Goal: Navigation & Orientation: Find specific page/section

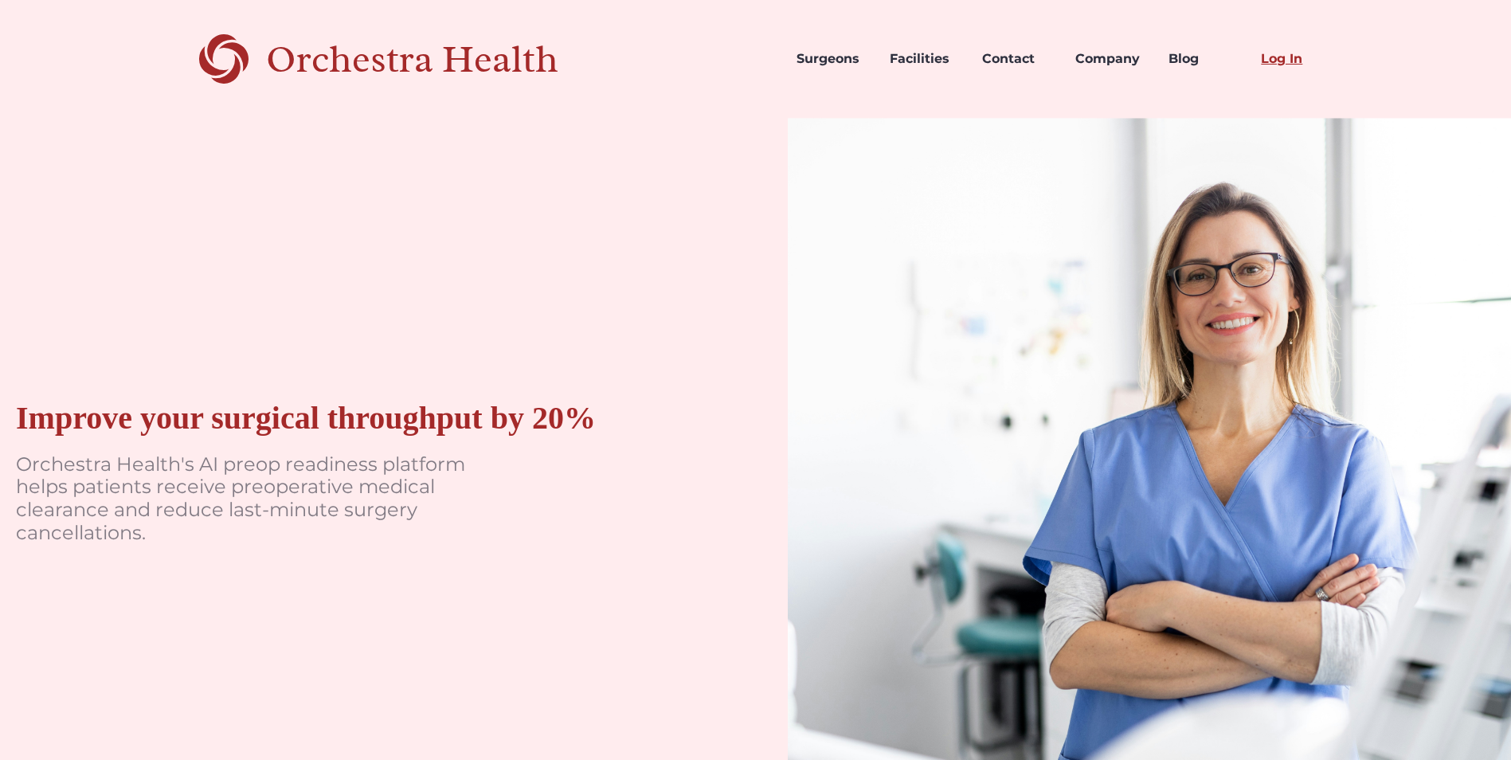
click at [1270, 57] on link "Log In" at bounding box center [1294, 59] width 93 height 54
click at [808, 55] on link "Surgeons" at bounding box center [830, 59] width 93 height 54
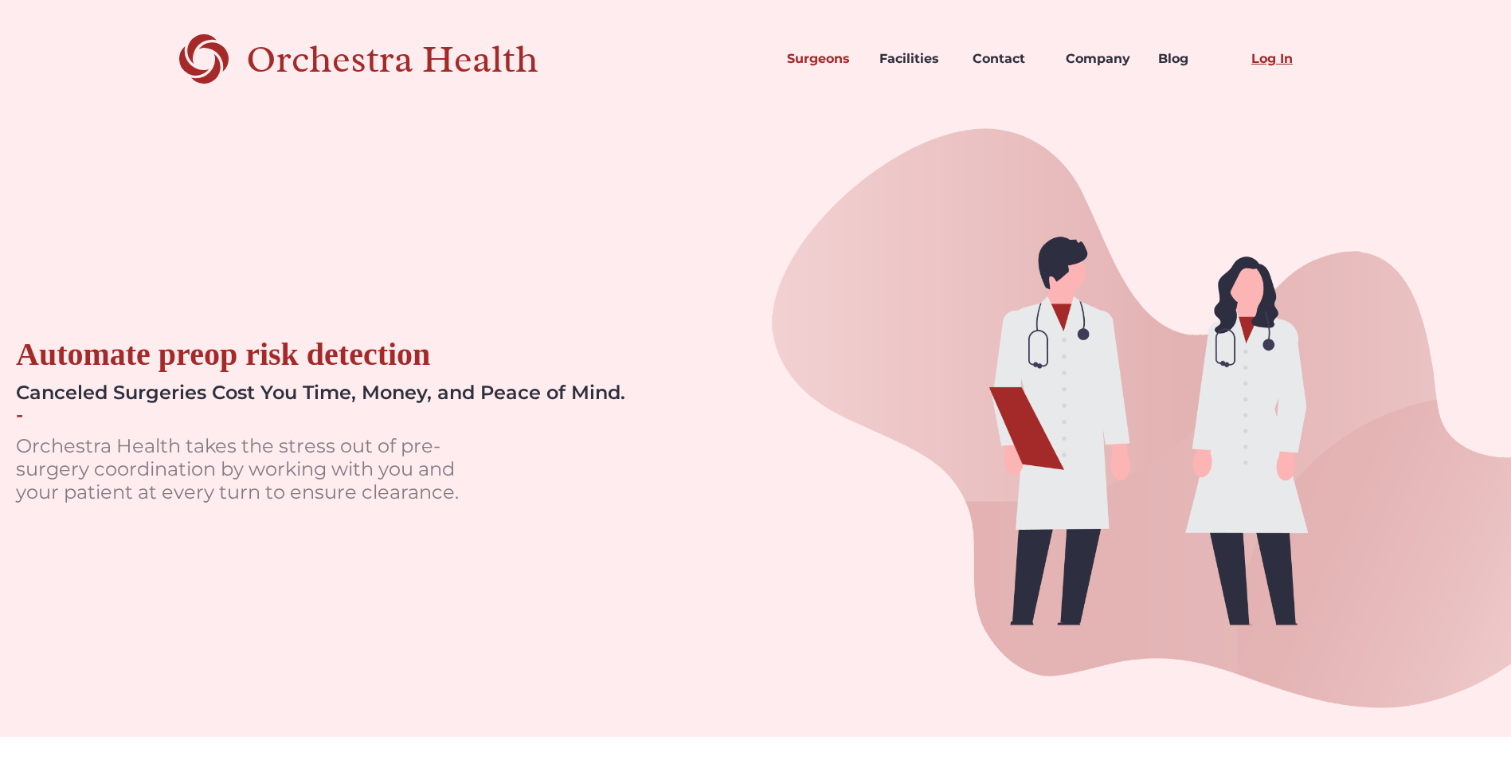
click at [1244, 68] on link "Log In" at bounding box center [1285, 59] width 93 height 54
